Goal: Information Seeking & Learning: Learn about a topic

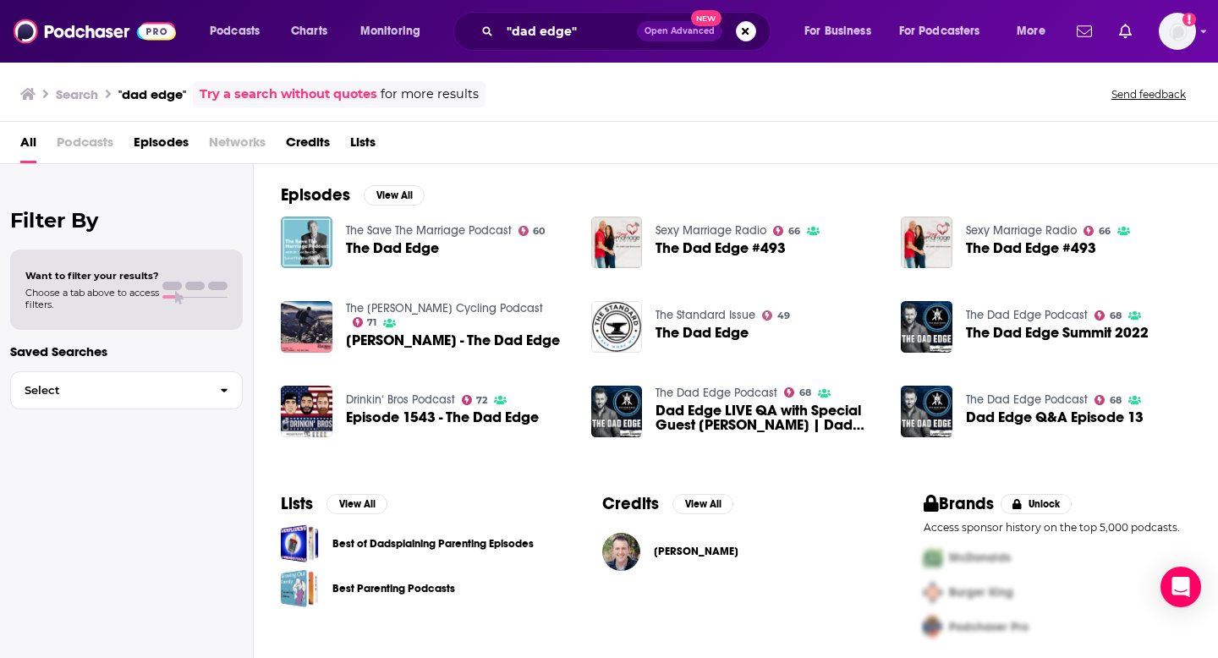
click at [393, 246] on span "The Dad Edge" at bounding box center [392, 248] width 93 height 14
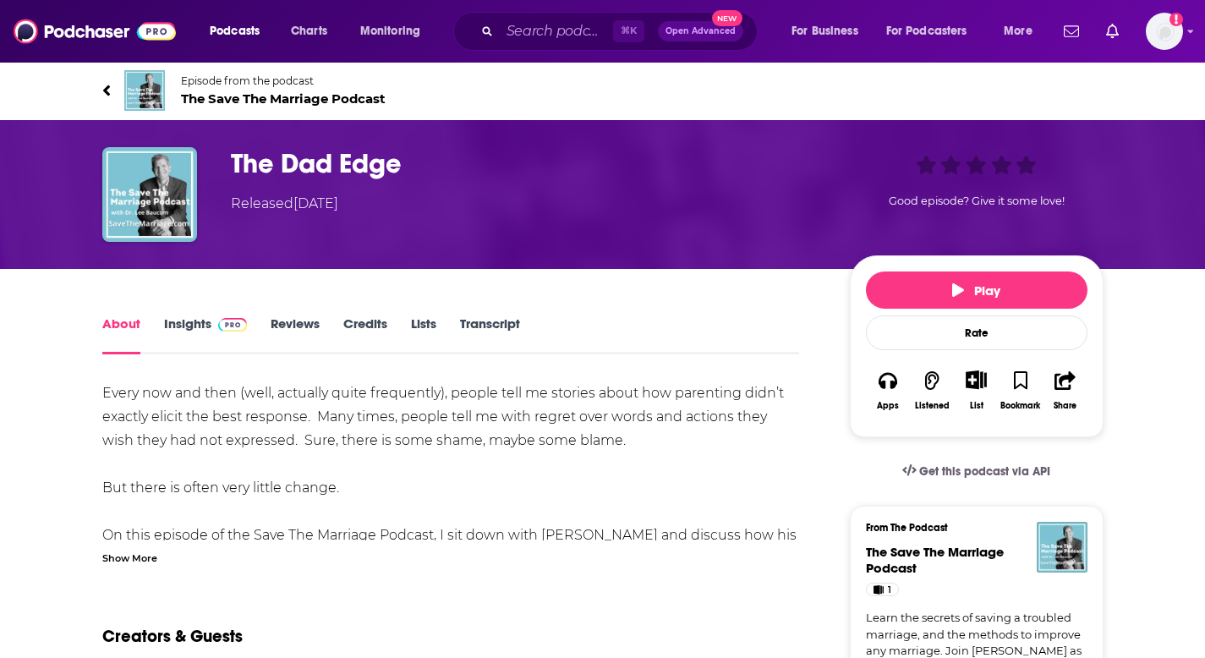
click at [200, 319] on link "Insights" at bounding box center [206, 335] width 84 height 39
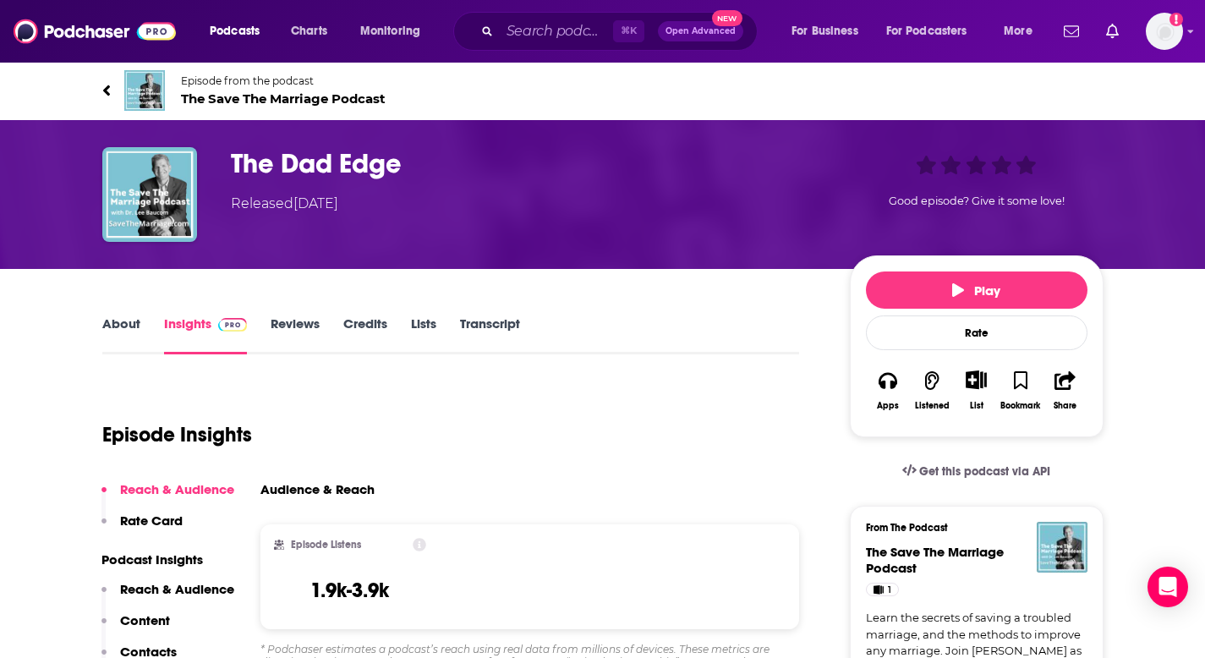
click at [268, 177] on h3 "The Dad Edge" at bounding box center [527, 163] width 592 height 33
click at [267, 178] on h3 "The Dad Edge" at bounding box center [527, 163] width 592 height 33
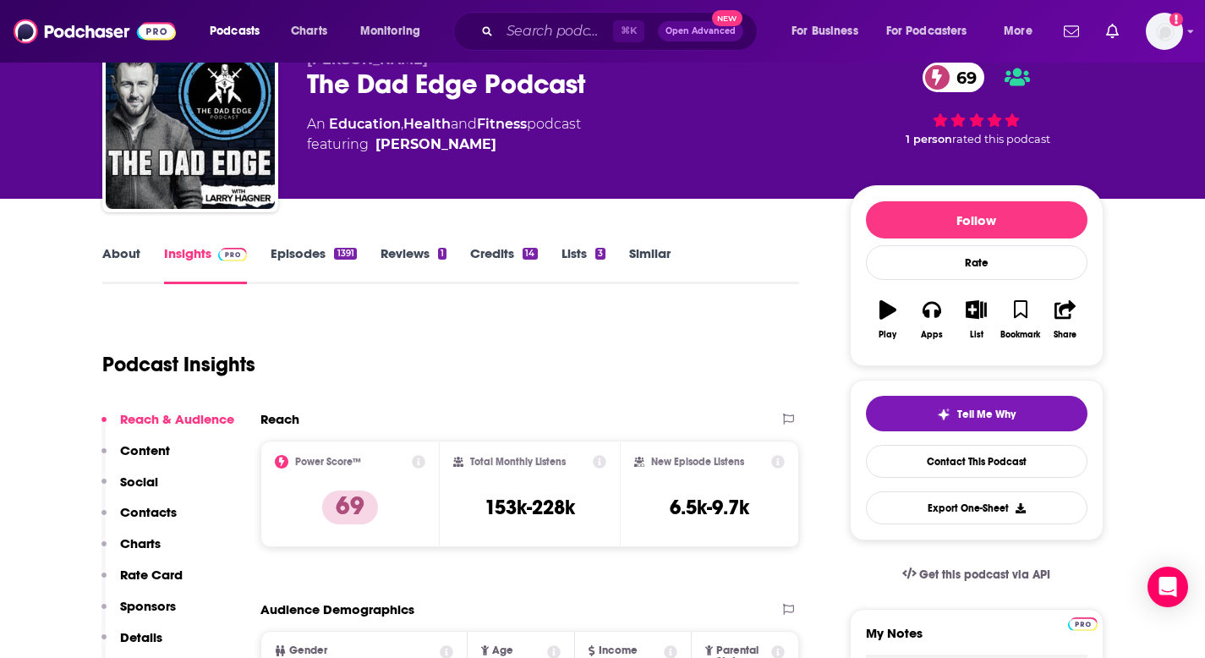
scroll to position [79, 0]
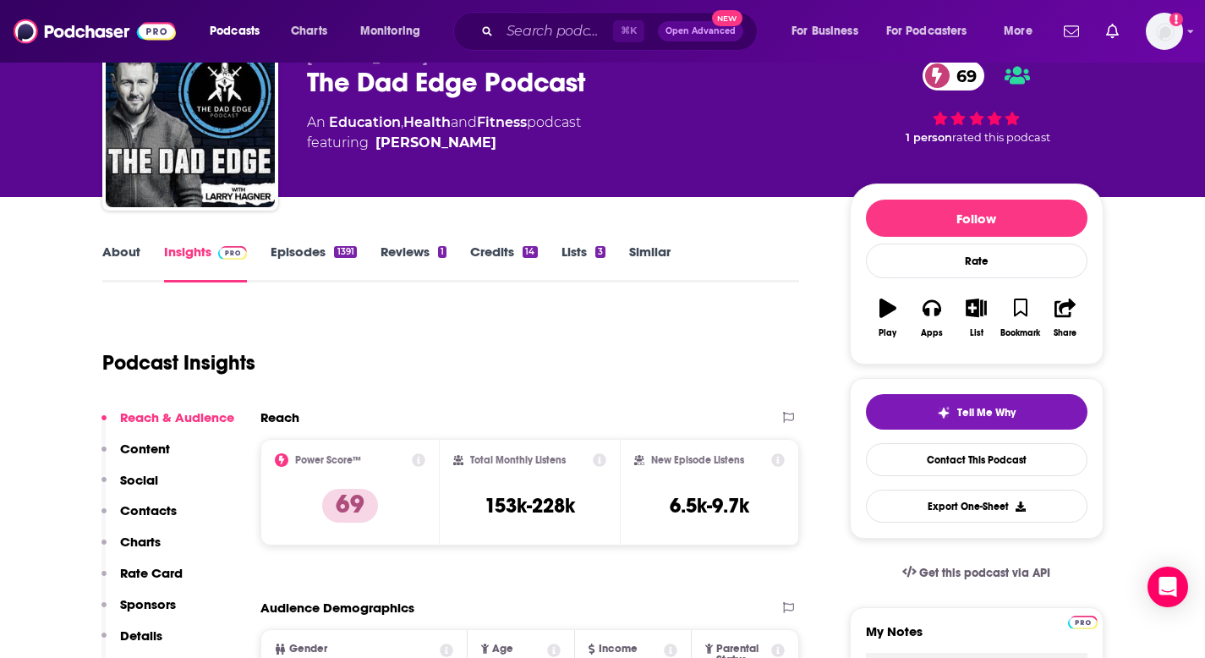
click at [606, 461] on div "Total Monthly Listens 153k-228k" at bounding box center [530, 492] width 180 height 107
click at [601, 461] on icon at bounding box center [600, 460] width 14 height 14
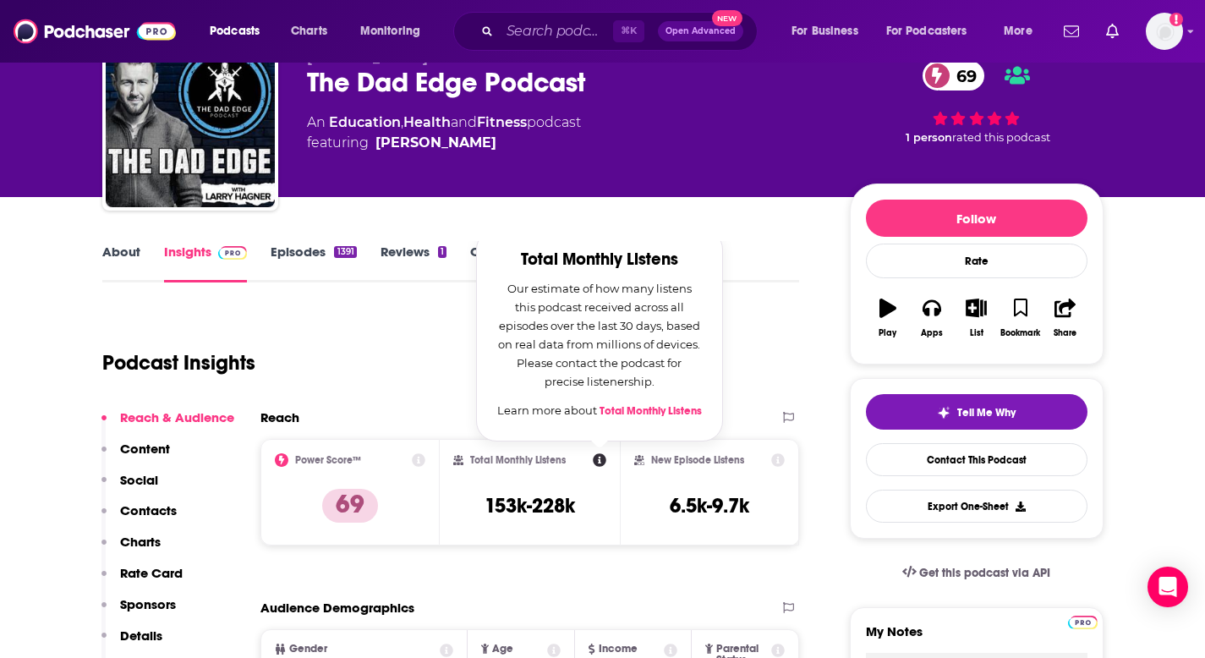
click at [457, 345] on div "Podcast Insights" at bounding box center [444, 353] width 684 height 86
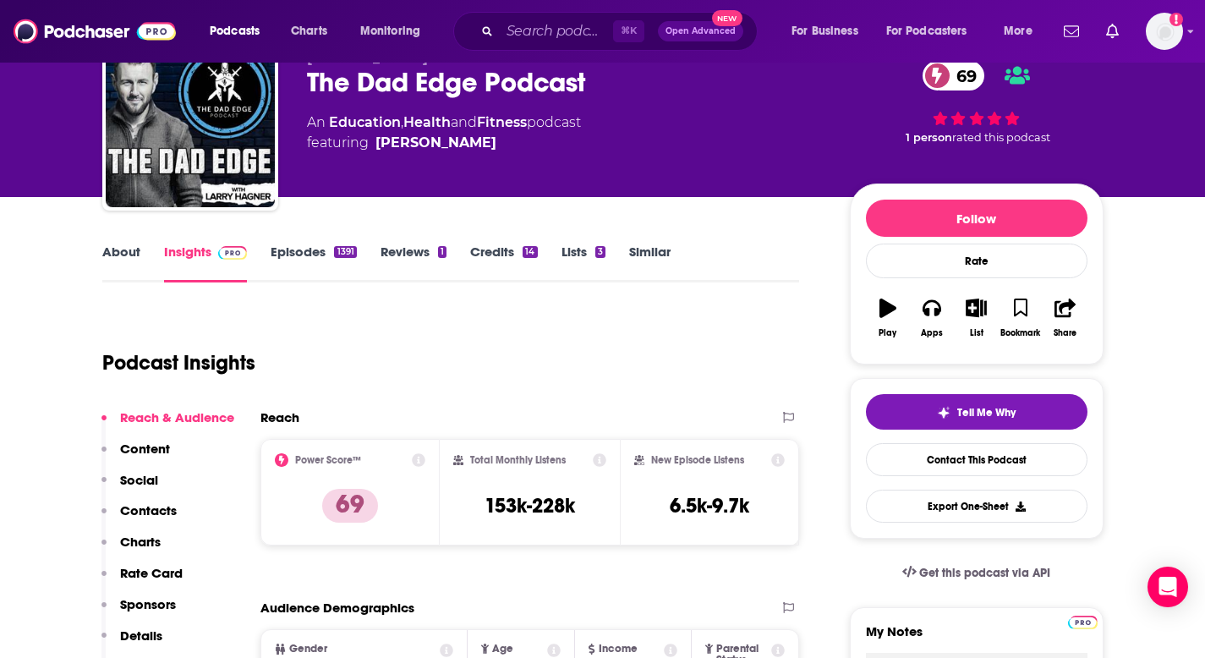
click at [596, 462] on icon at bounding box center [600, 460] width 14 height 14
drag, startPoint x: 701, startPoint y: 345, endPoint x: 682, endPoint y: 345, distance: 19.5
click at [602, 455] on icon at bounding box center [600, 460] width 14 height 14
drag, startPoint x: 651, startPoint y: 387, endPoint x: 634, endPoint y: 376, distance: 19.7
click at [607, 458] on div "Total Monthly Listens 153k-228k" at bounding box center [530, 492] width 180 height 107
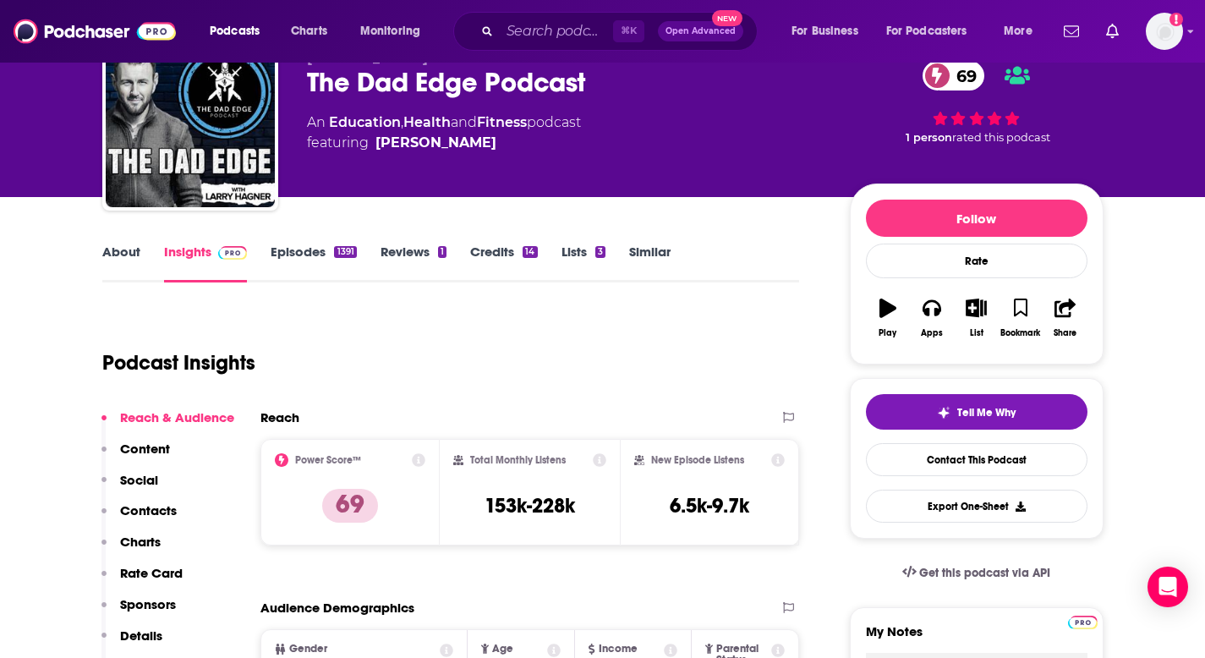
click at [599, 459] on icon at bounding box center [600, 460] width 14 height 14
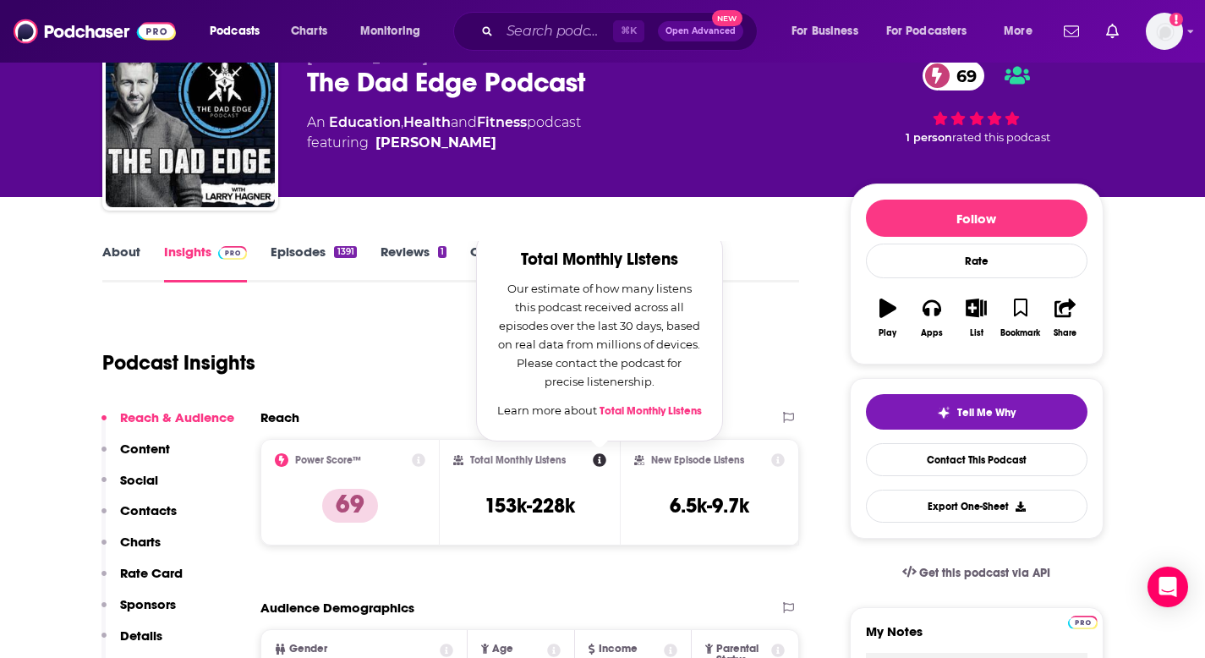
click at [619, 417] on link "Total Monthly Listens" at bounding box center [651, 411] width 102 height 14
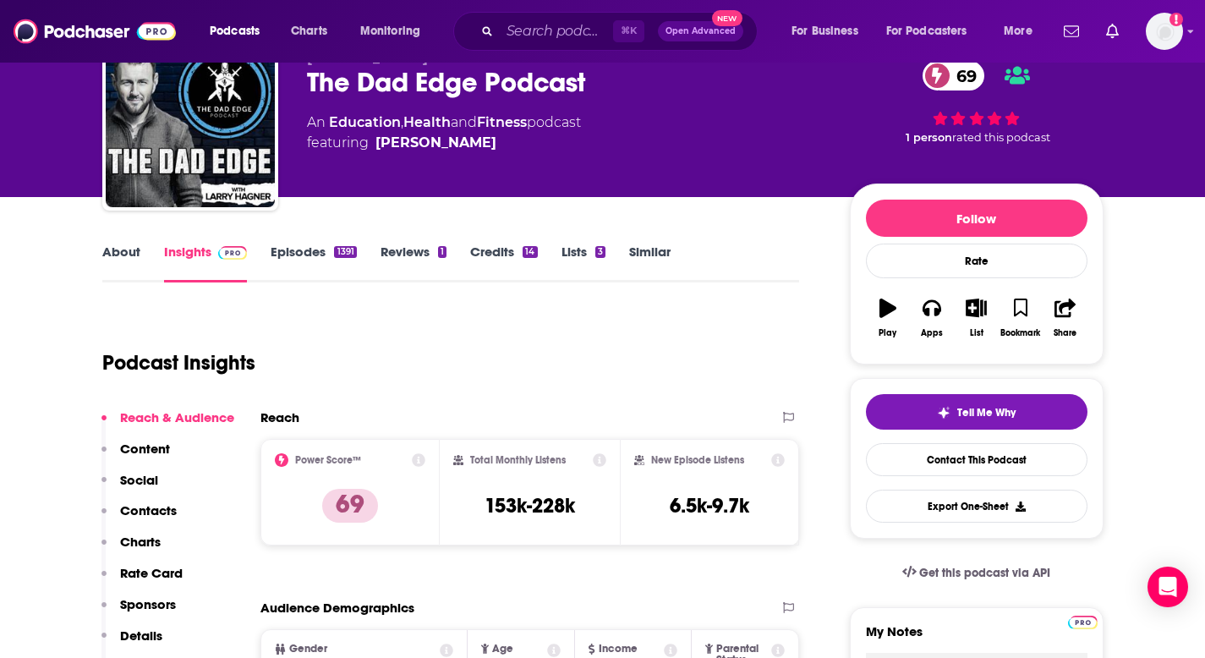
click at [402, 392] on div "Podcast Insights" at bounding box center [444, 353] width 684 height 86
click at [310, 260] on link "Episodes 1391" at bounding box center [313, 263] width 85 height 39
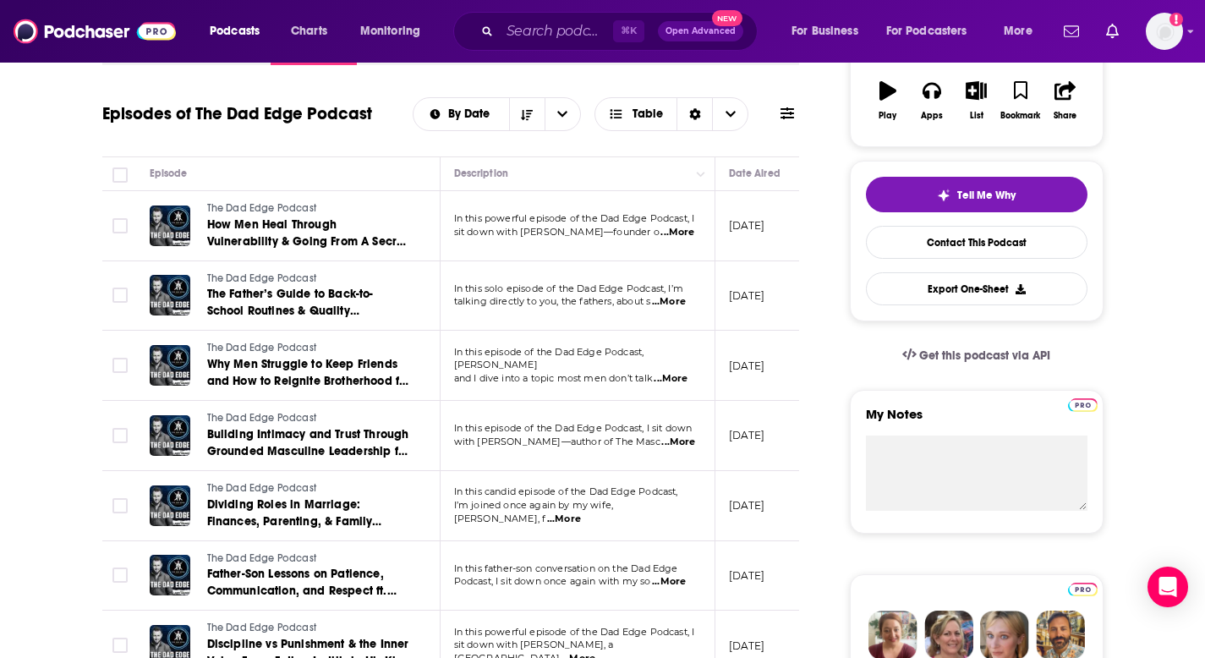
scroll to position [264, 0]
